Goal: Download file/media

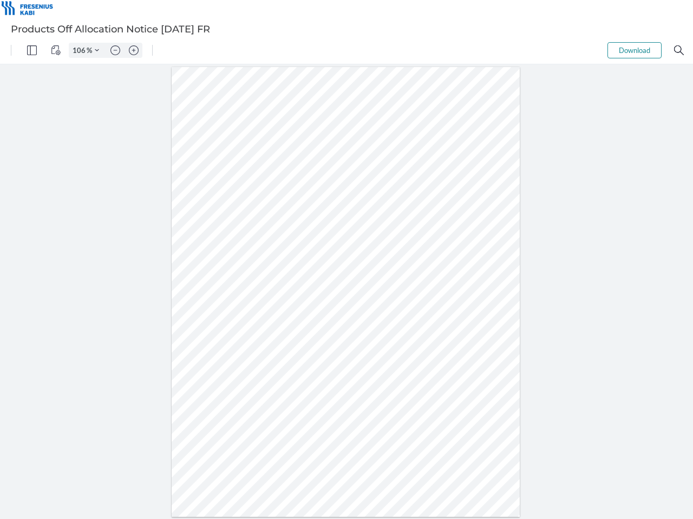
click at [32, 50] on img "Panel" at bounding box center [32, 50] width 10 height 10
click at [56, 50] on img "View Controls" at bounding box center [56, 50] width 10 height 10
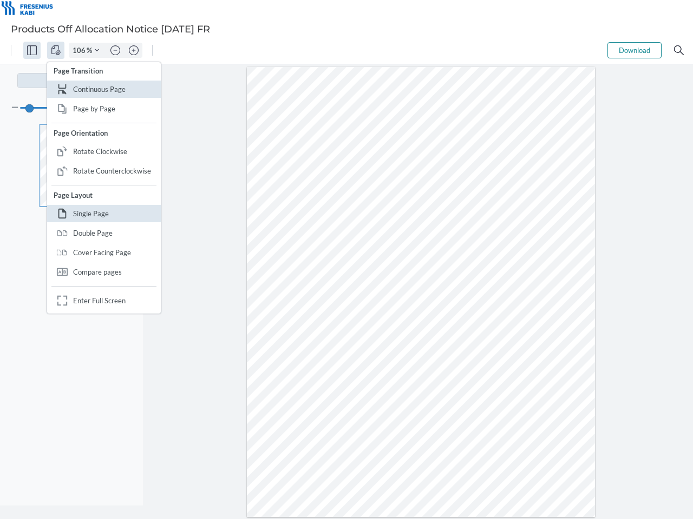
click at [81, 50] on input "106" at bounding box center [77, 50] width 17 height 10
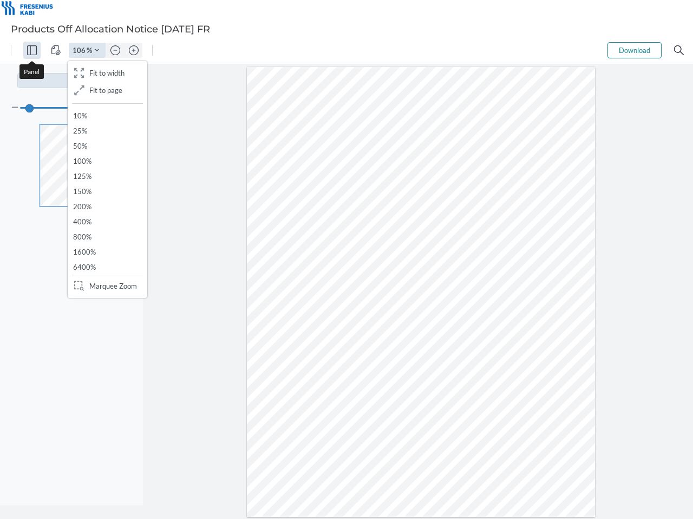
click at [97, 50] on img "Zoom Controls" at bounding box center [97, 50] width 4 height 4
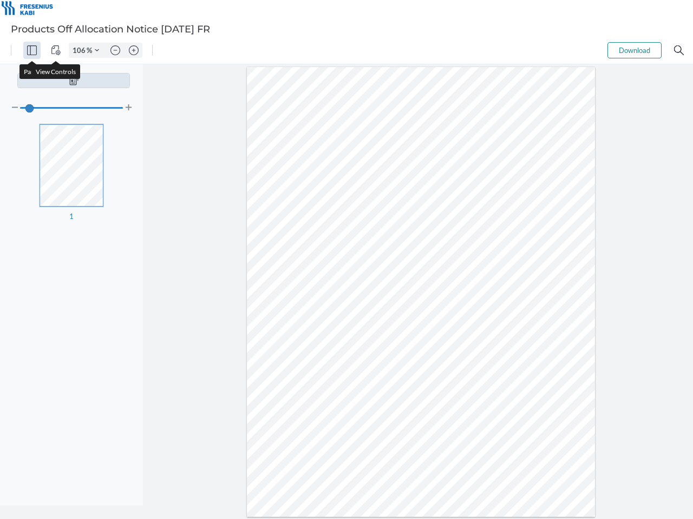
click at [115, 50] on img "Zoom out" at bounding box center [115, 50] width 10 height 10
click at [134, 50] on img "Zoom in" at bounding box center [134, 50] width 10 height 10
type input "106"
click at [634, 50] on button "Download" at bounding box center [634, 50] width 54 height 16
click at [678, 50] on img "Search" at bounding box center [679, 50] width 10 height 10
